Goal: Find specific page/section: Locate item on page

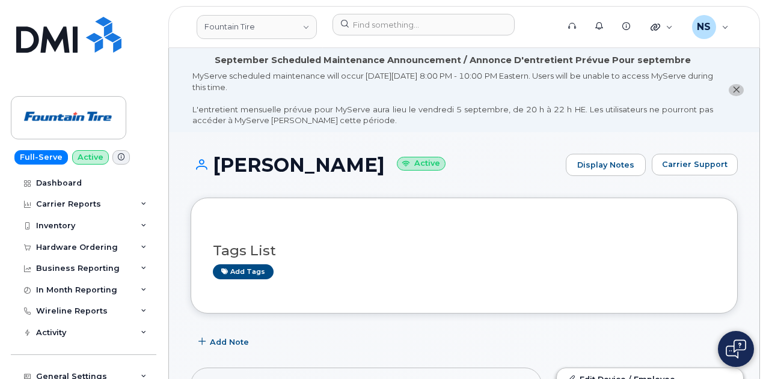
scroll to position [373, 0]
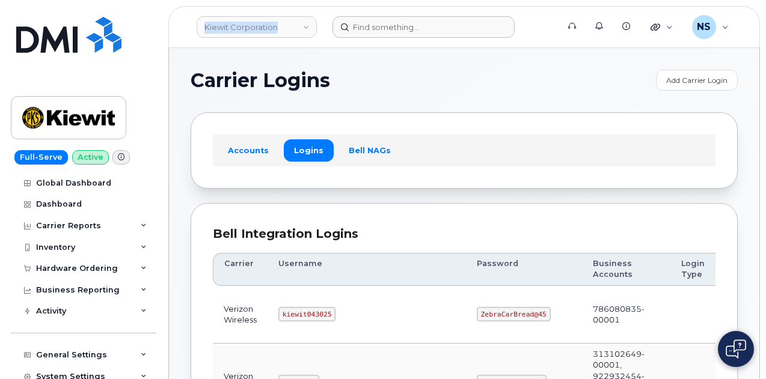
drag, startPoint x: 400, startPoint y: 4, endPoint x: 392, endPoint y: 26, distance: 23.8
click at [394, 21] on div "Kiewit Corporation Support Alerts Knowledge Base Quicklinks Suspend / Cancel De…" at bounding box center [463, 27] width 591 height 42
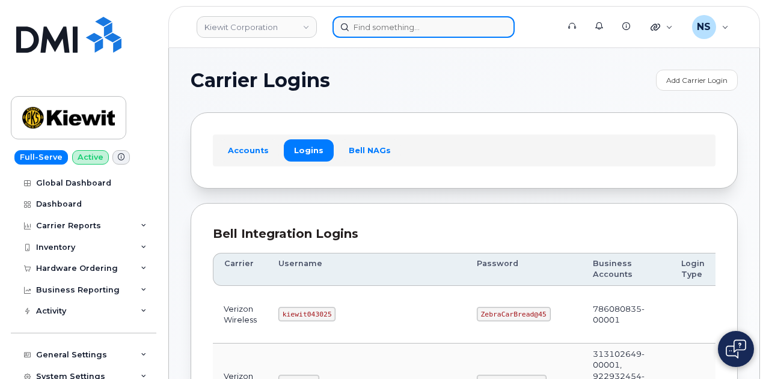
click at [392, 26] on input at bounding box center [423, 27] width 182 height 22
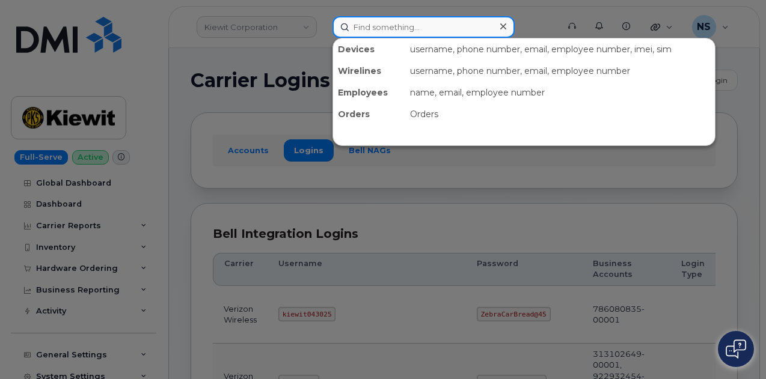
paste input "8137166744"
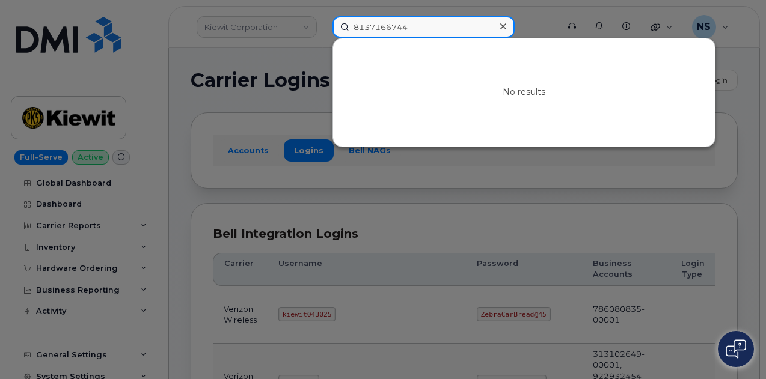
type input "8137166744"
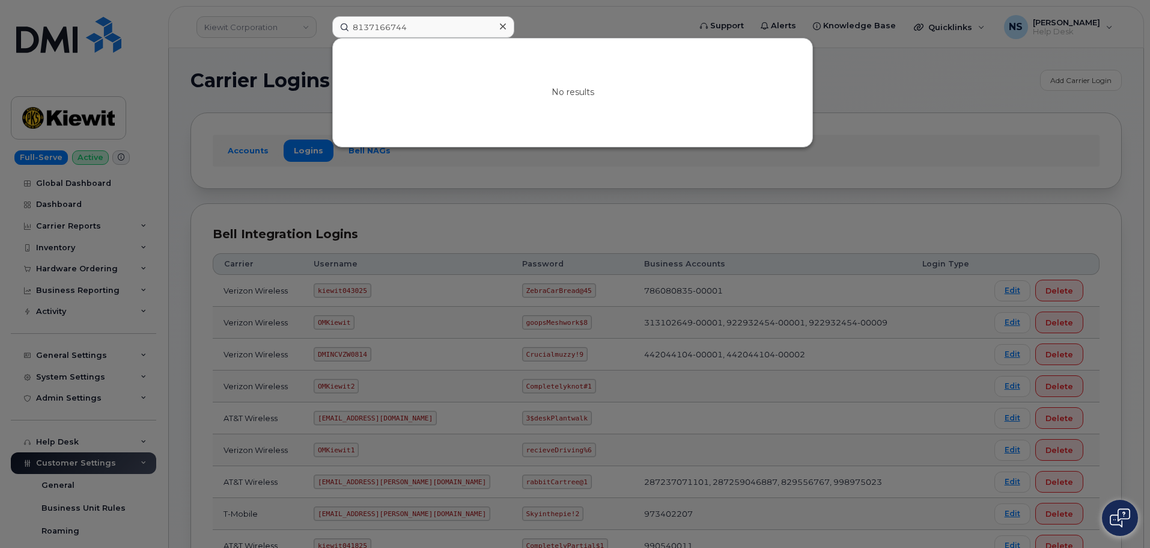
click at [506, 26] on div at bounding box center [502, 26] width 17 height 17
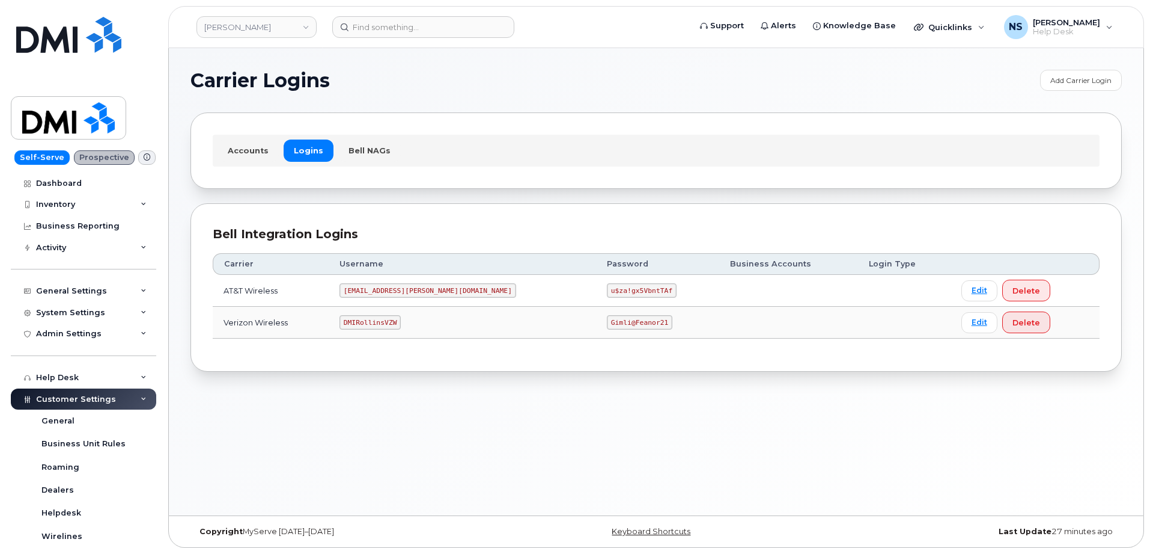
click at [368, 309] on td "DMIRollinsVZW" at bounding box center [462, 323] width 267 height 32
copy code "DMIRollinsVZW"
click at [607, 316] on code "Gimli@Feanor21" at bounding box center [640, 322] width 66 height 14
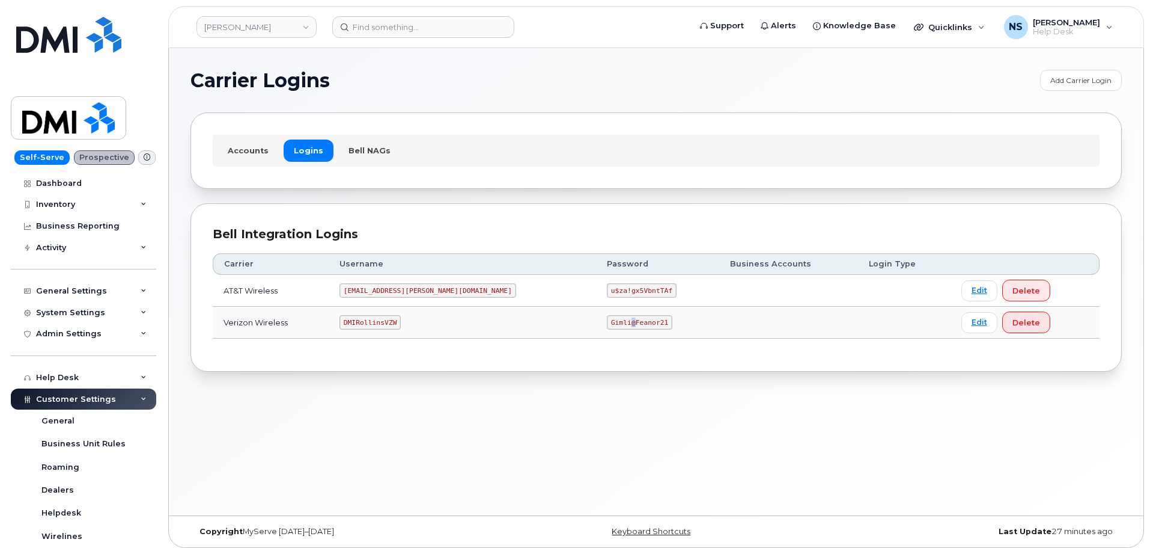
click at [607, 316] on code "Gimli@Feanor21" at bounding box center [640, 322] width 66 height 14
copy code "Gimli@Feanor21"
